Goal: Check status

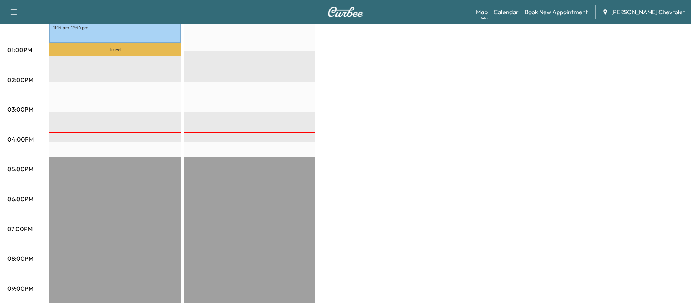
scroll to position [337, 0]
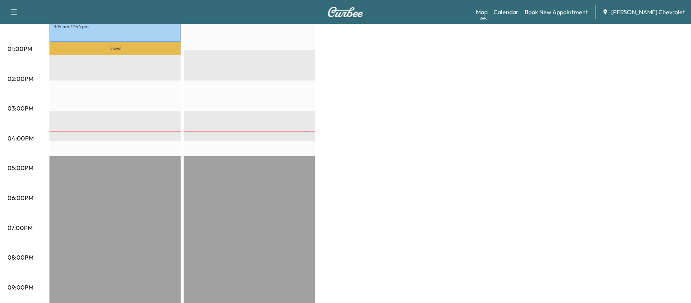
click at [94, 130] on div "Travel DOROTHY MORLEY 570 57th Ave W lot 228, Bradenton, FL 34207, USA $ 0.00 8…" at bounding box center [114, 81] width 131 height 484
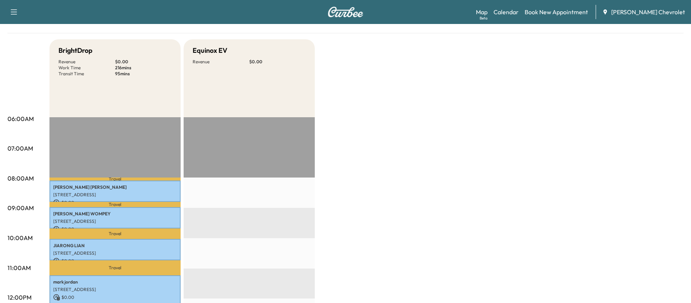
scroll to position [0, 0]
